Goal: Book appointment/travel/reservation

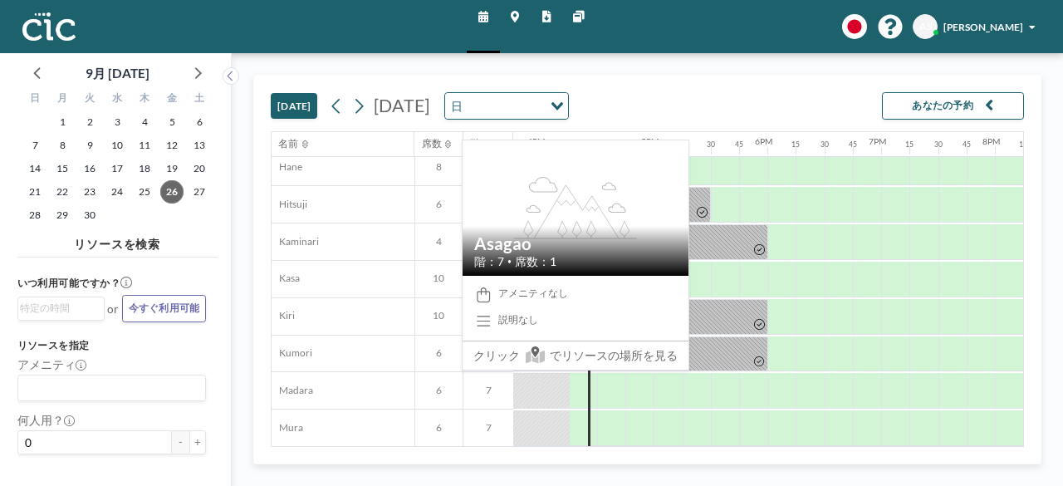
scroll to position [0, 1793]
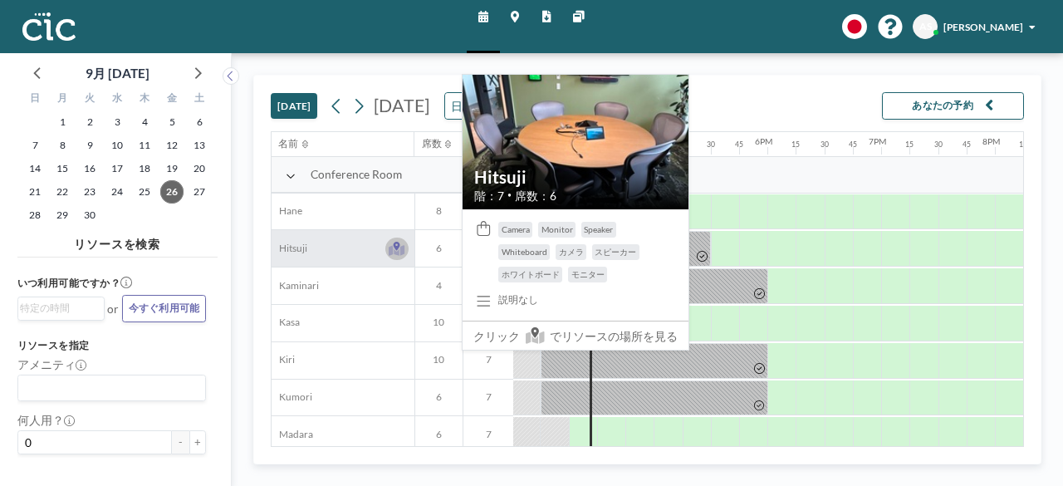
click at [400, 243] on icon at bounding box center [397, 249] width 16 height 14
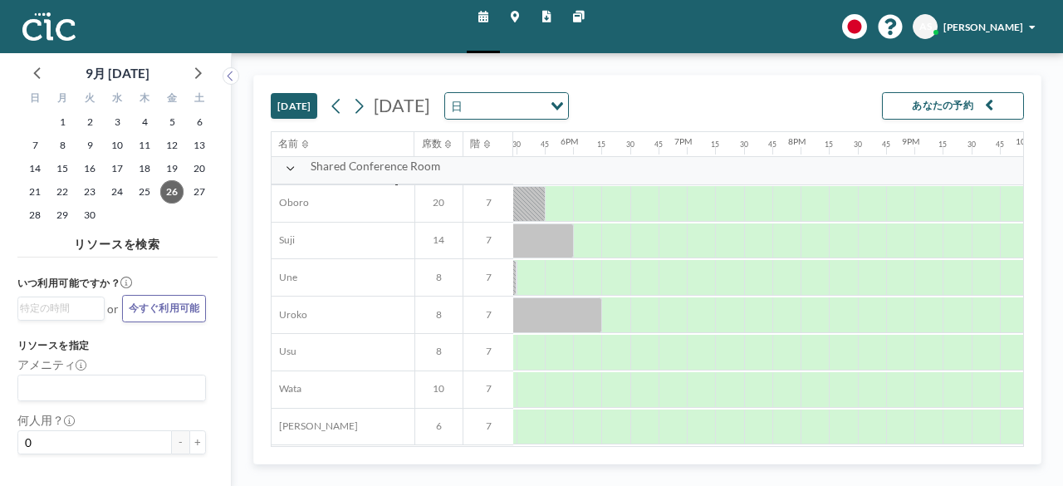
scroll to position [1054, 1994]
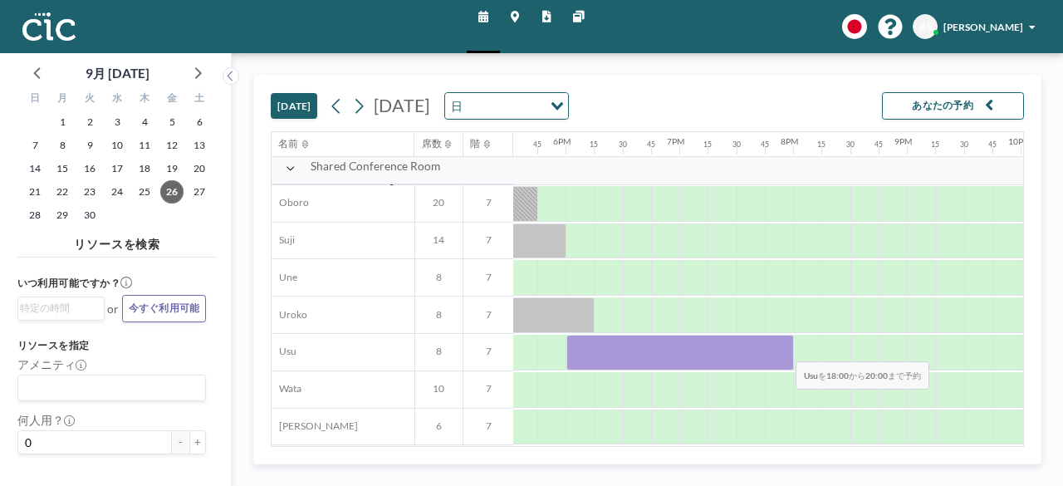
drag, startPoint x: 570, startPoint y: 349, endPoint x: 783, endPoint y: 348, distance: 212.6
click at [783, 348] on div at bounding box center [680, 353] width 228 height 36
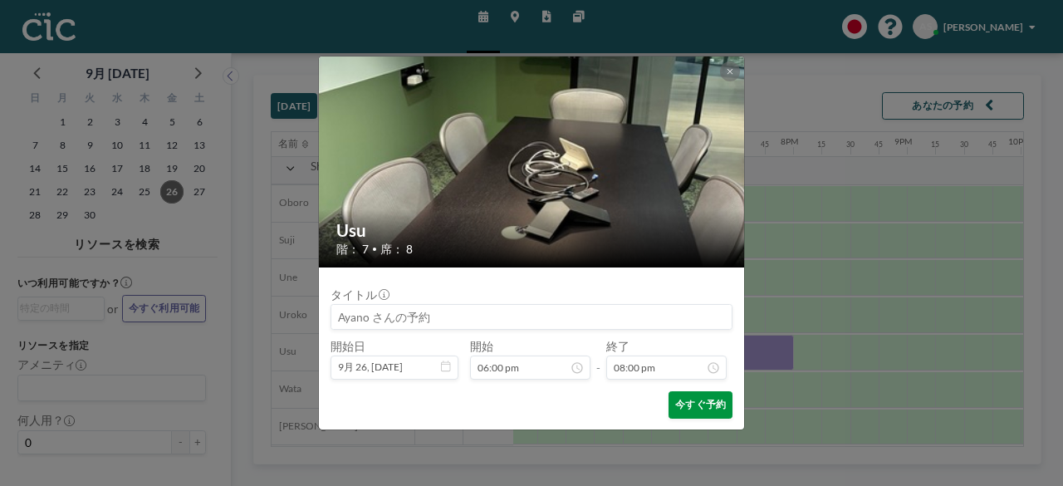
click at [702, 404] on button "今すぐ予約" at bounding box center [700, 404] width 64 height 27
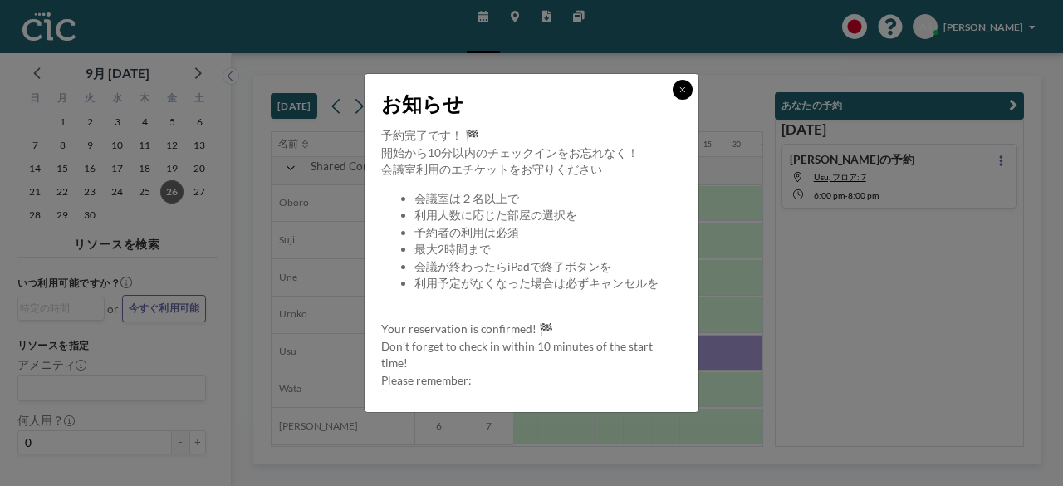
click at [683, 92] on icon at bounding box center [682, 90] width 7 height 8
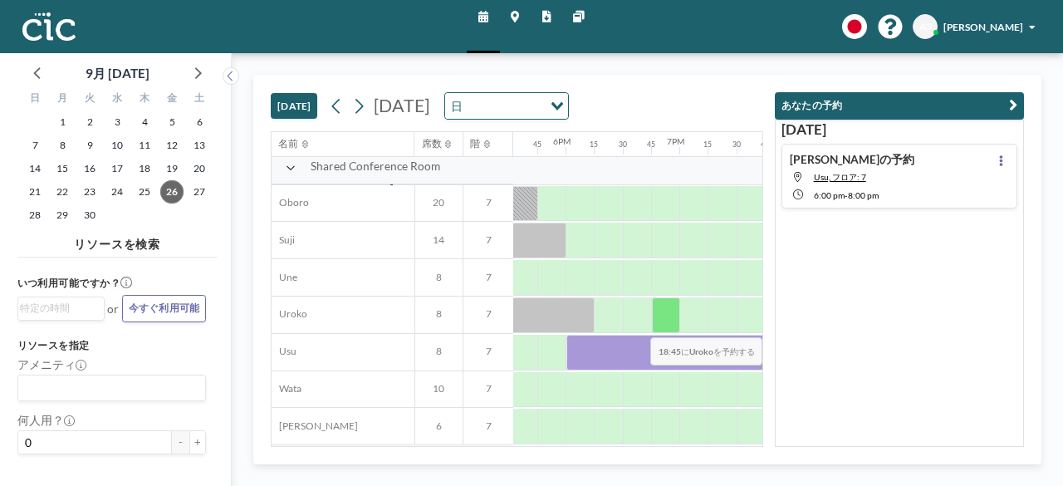
scroll to position [1054, 2088]
